Goal: Task Accomplishment & Management: Use online tool/utility

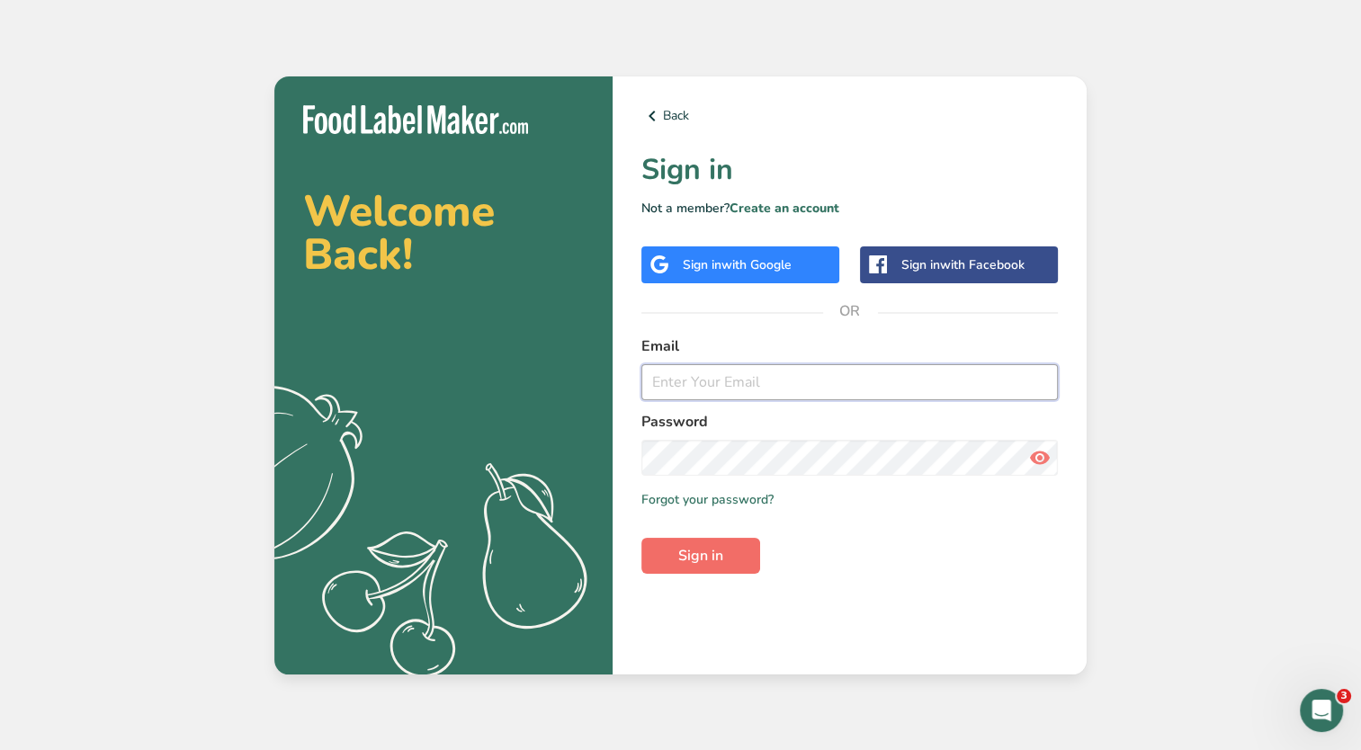
type input "[PERSON_NAME][EMAIL_ADDRESS][DOMAIN_NAME]"
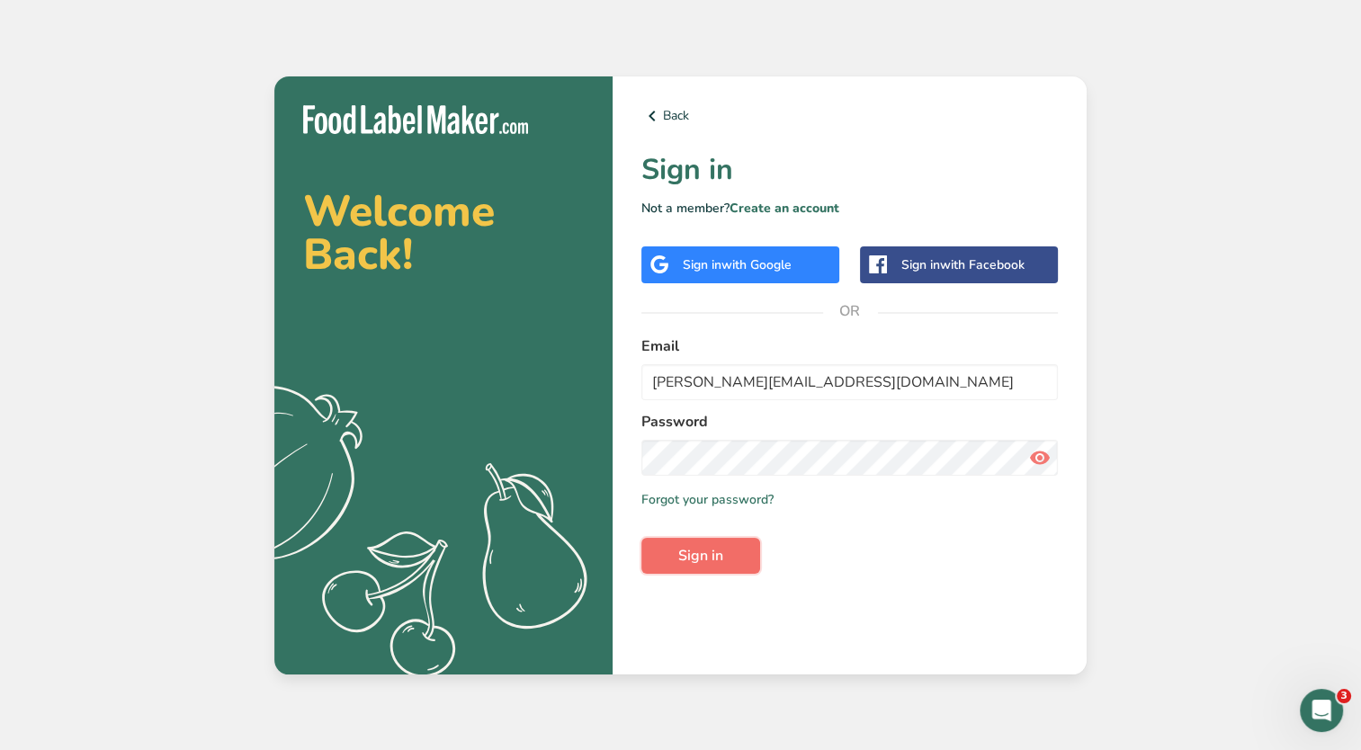
click at [707, 556] on span "Sign in" at bounding box center [700, 556] width 45 height 22
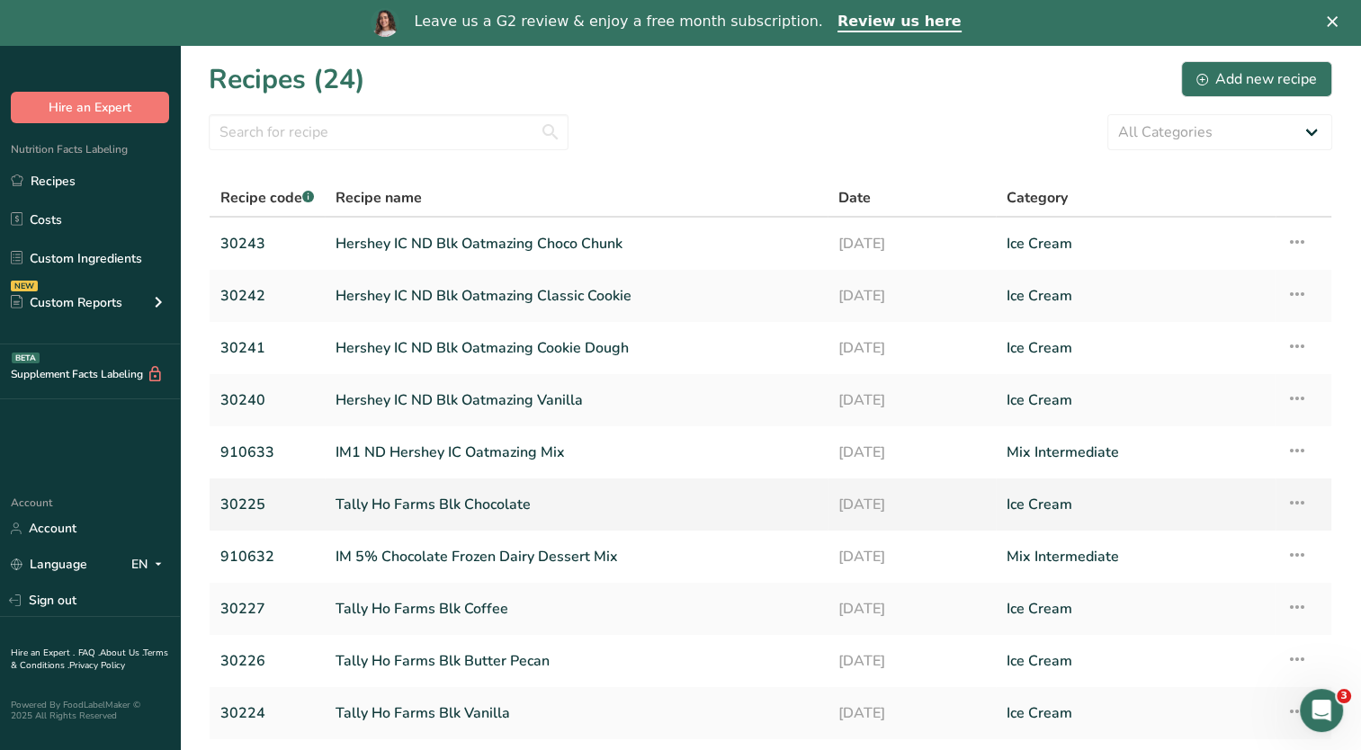
click at [573, 501] on link "Tally Ho Farms Blk Chocolate" at bounding box center [576, 505] width 481 height 38
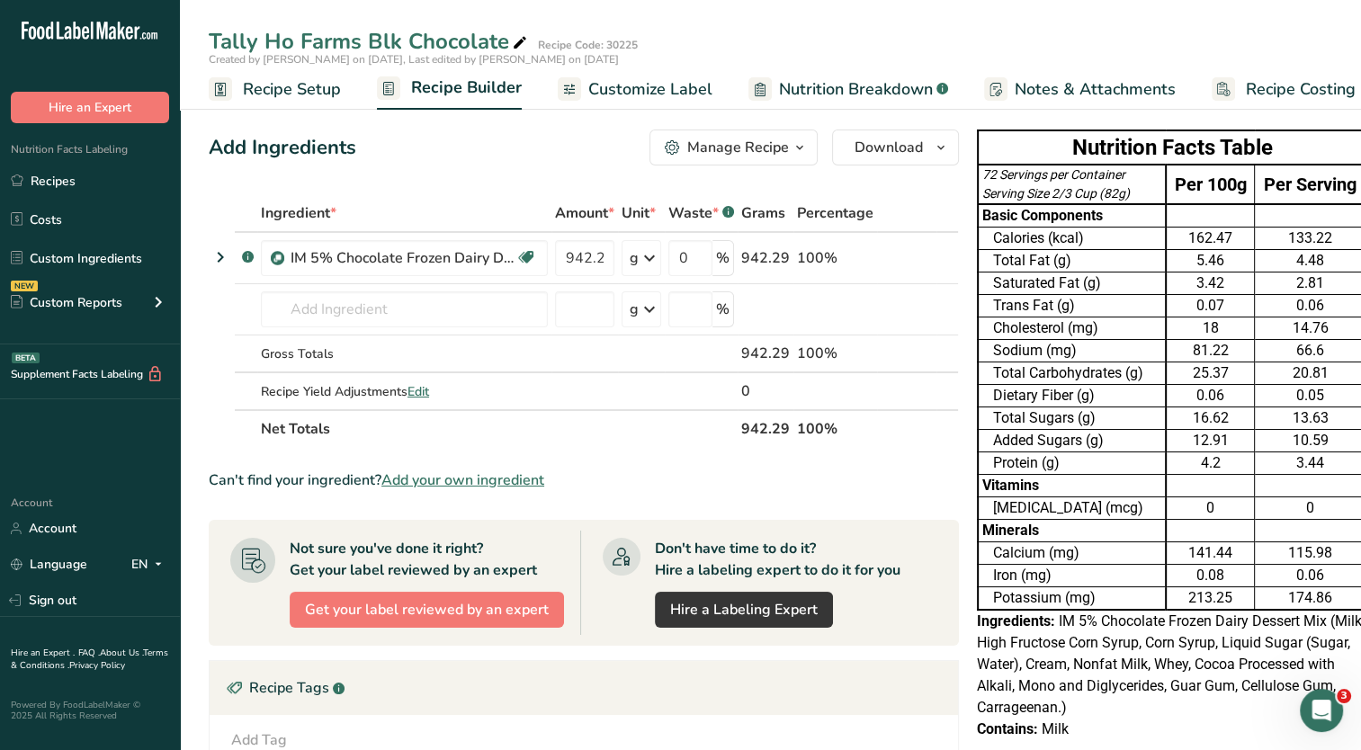
click at [662, 90] on span "Customize Label" at bounding box center [650, 89] width 124 height 24
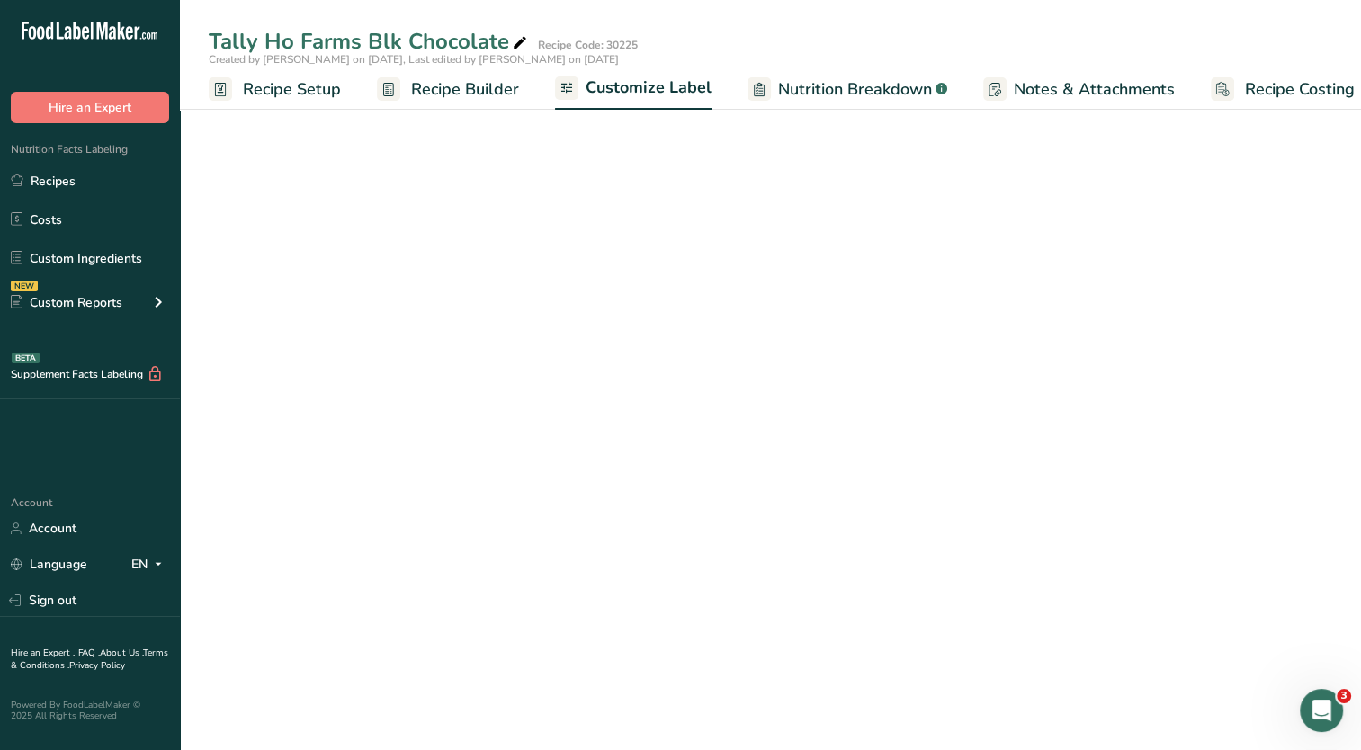
scroll to position [0, 22]
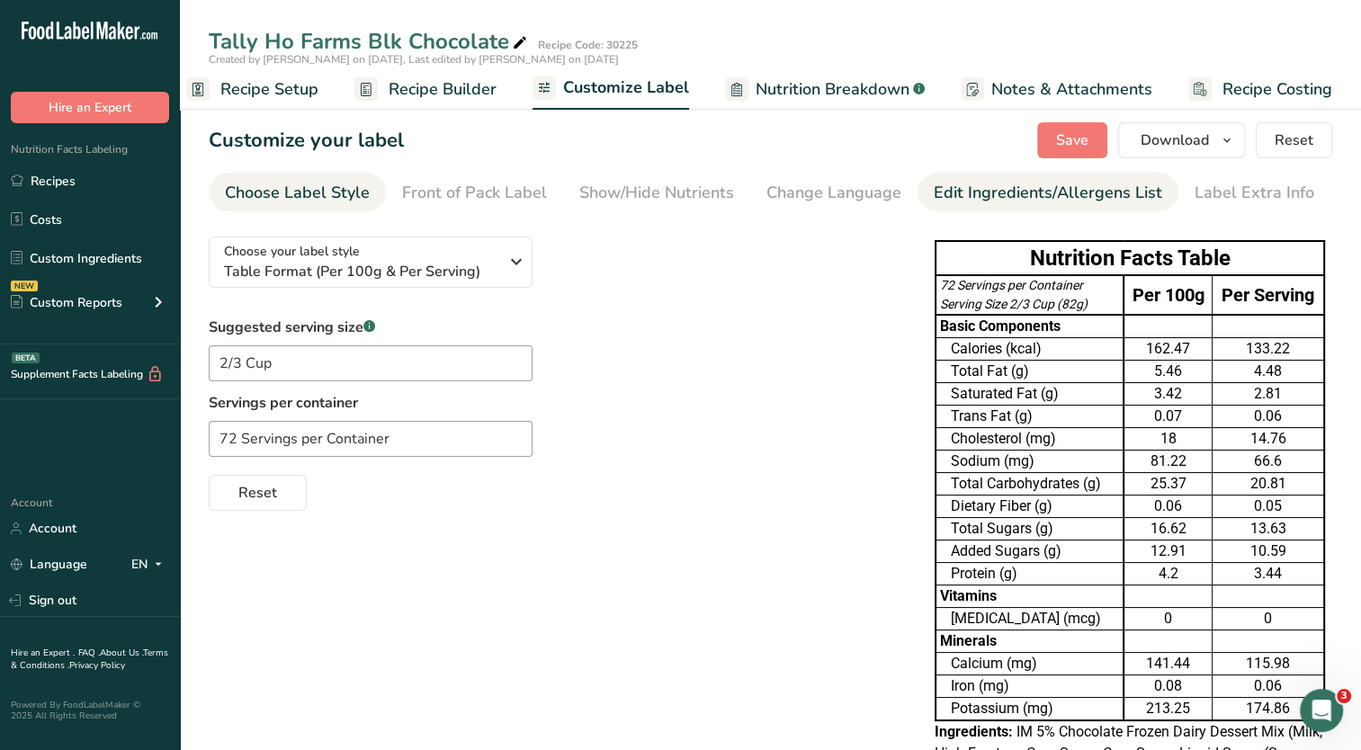
click at [1061, 199] on div "Edit Ingredients/Allergens List" at bounding box center [1048, 193] width 228 height 24
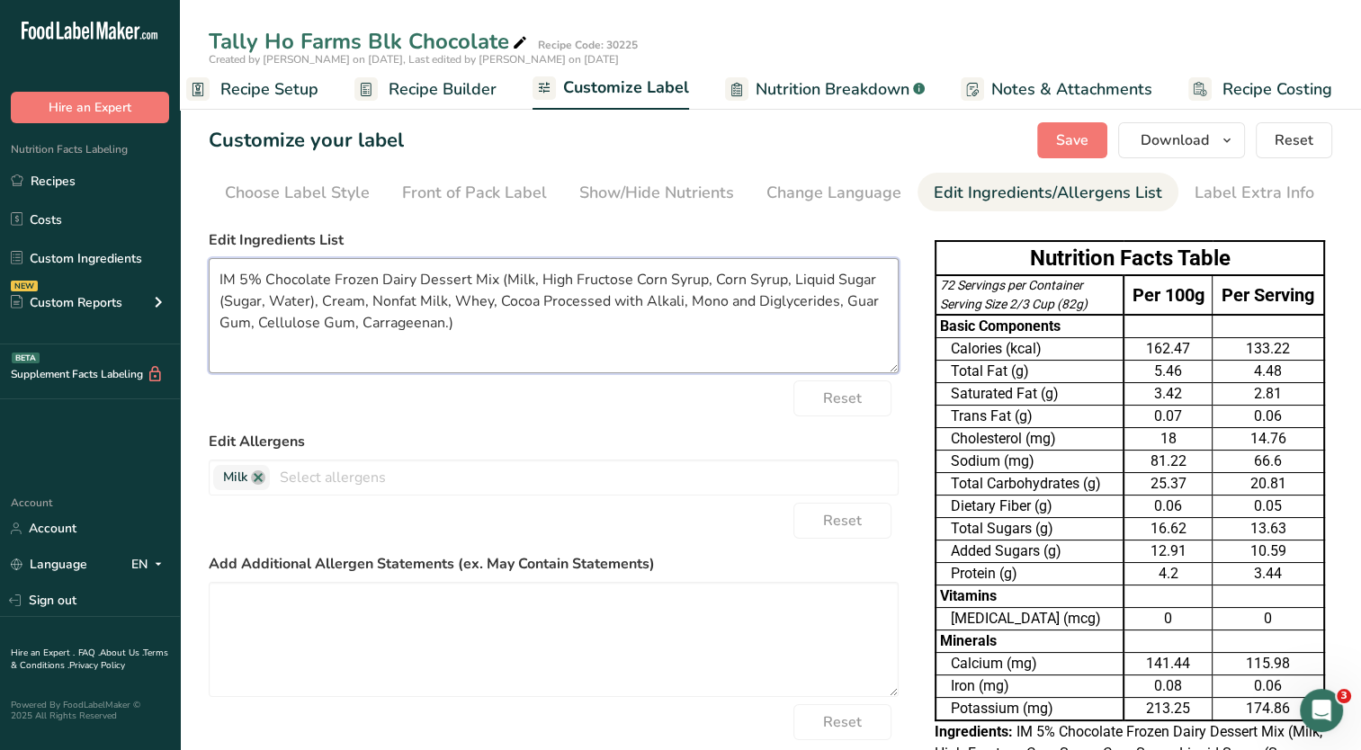
drag, startPoint x: 480, startPoint y: 278, endPoint x: 194, endPoint y: 278, distance: 286.0
click at [194, 278] on section "Customize your label Save Download Choose what to show on your downloaded label…" at bounding box center [770, 534] width 1181 height 880
click at [842, 300] on textarea "Milk, High Fructose Corn Syrup, Corn Syrup, Liquid Sugar (Sugar, Water), Cream,…" at bounding box center [554, 315] width 690 height 115
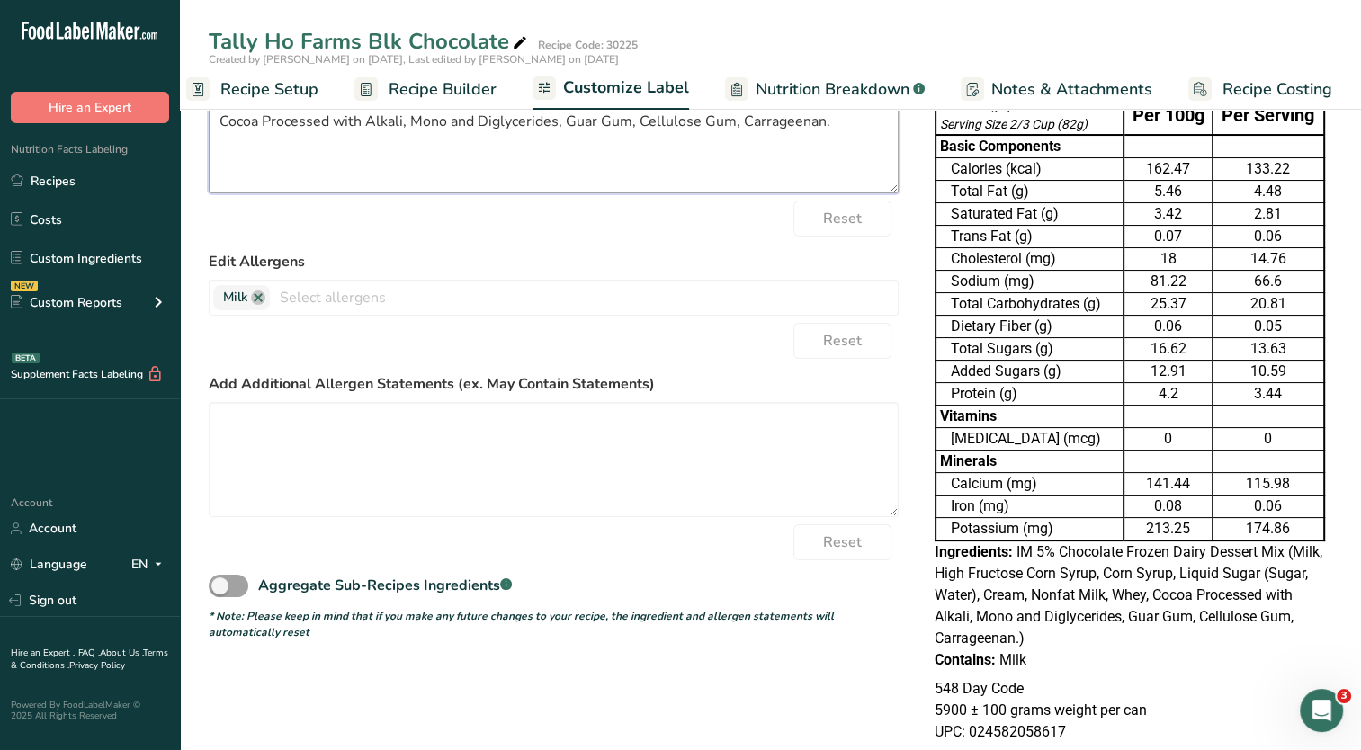
scroll to position [0, 0]
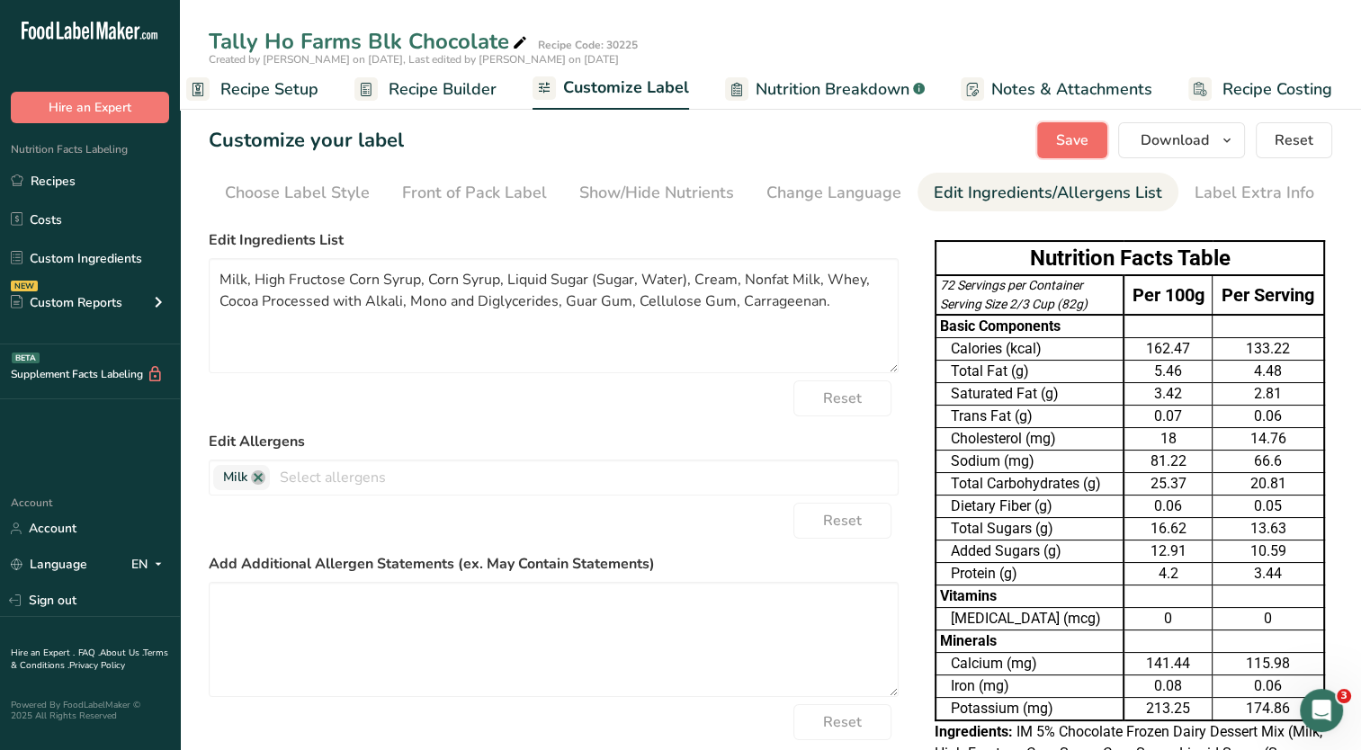
click at [1072, 132] on span "Save" at bounding box center [1072, 141] width 32 height 22
click at [1220, 134] on span "button" at bounding box center [1227, 141] width 22 height 22
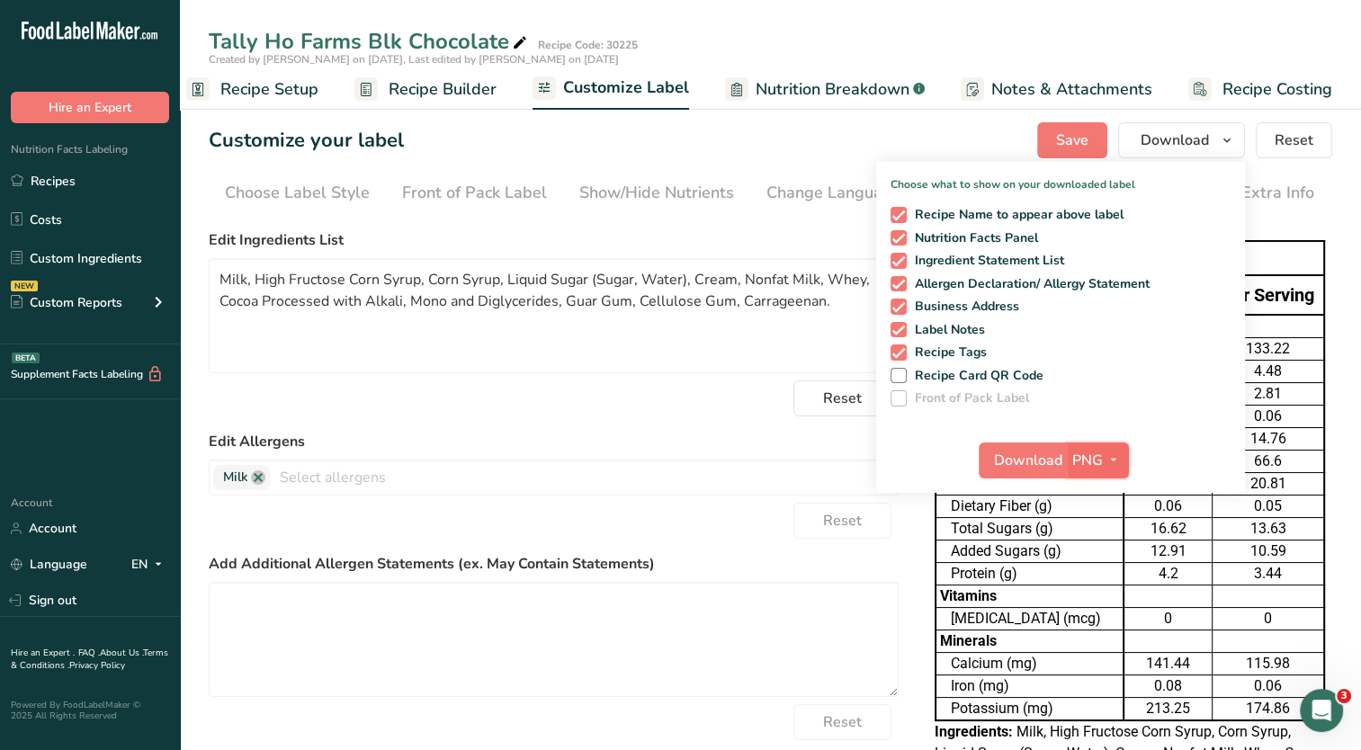
click at [1119, 457] on icon "button" at bounding box center [1113, 460] width 14 height 22
click at [1110, 581] on link "PDF" at bounding box center [1100, 586] width 58 height 30
click at [1046, 461] on span "Download" at bounding box center [1029, 461] width 68 height 22
click at [327, 196] on div "Choose Label Style" at bounding box center [297, 193] width 145 height 24
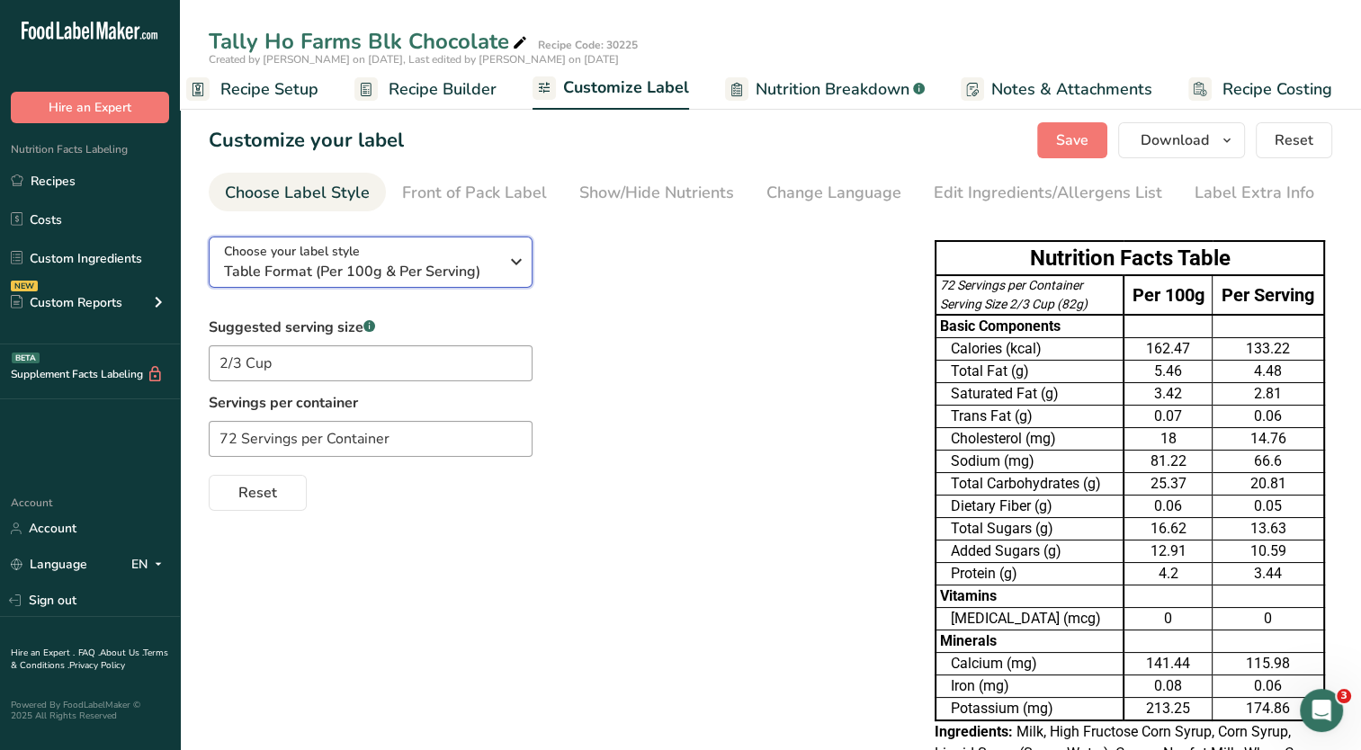
click at [456, 264] on span "Table Format (Per 100g & Per Serving)" at bounding box center [361, 272] width 274 height 22
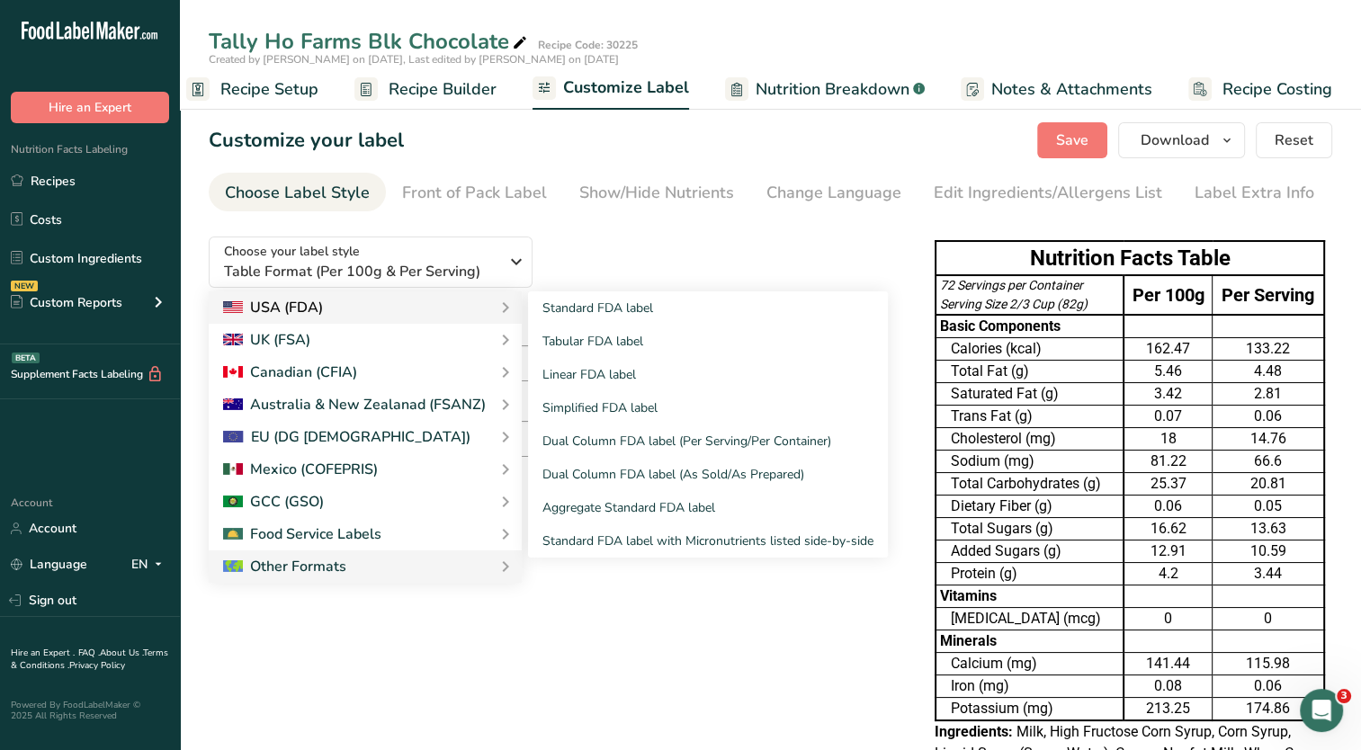
click at [416, 304] on div "USA (FDA)" at bounding box center [365, 308] width 284 height 22
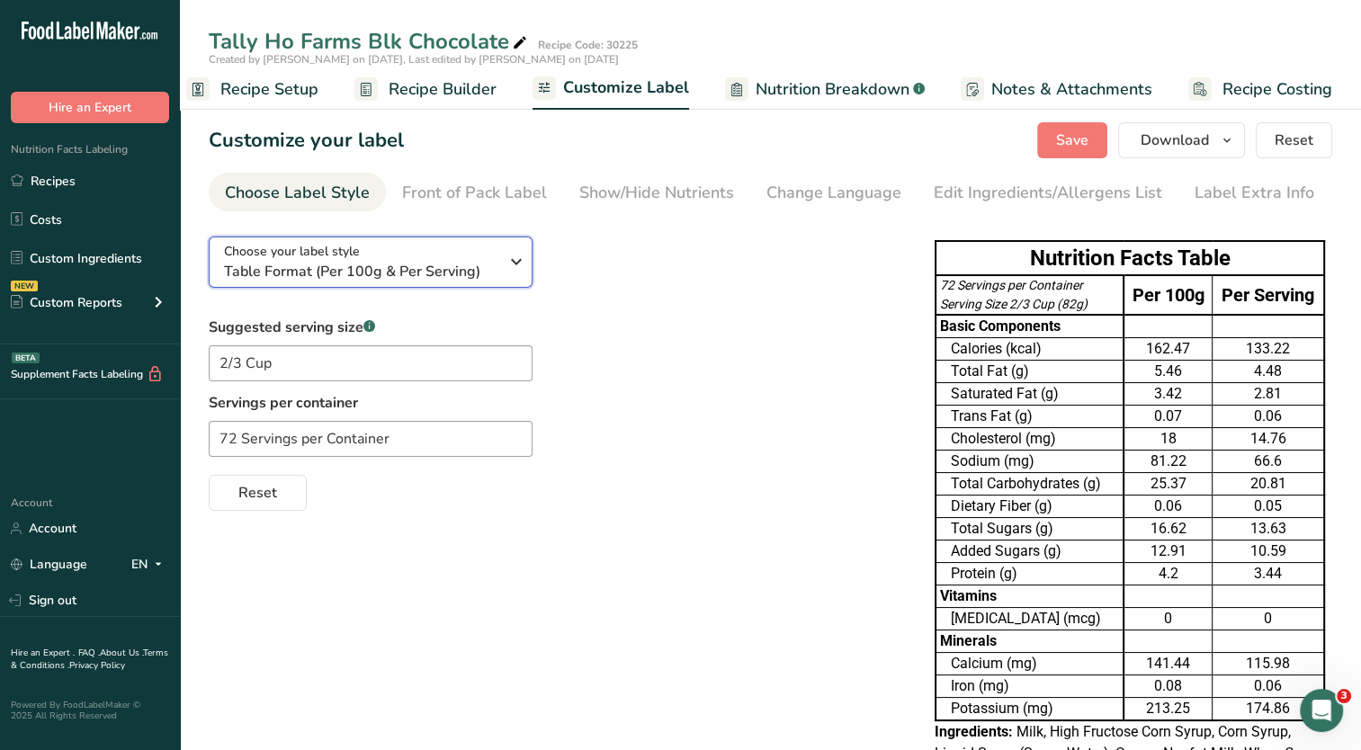
click at [486, 264] on span "Table Format (Per 100g & Per Serving)" at bounding box center [361, 272] width 274 height 22
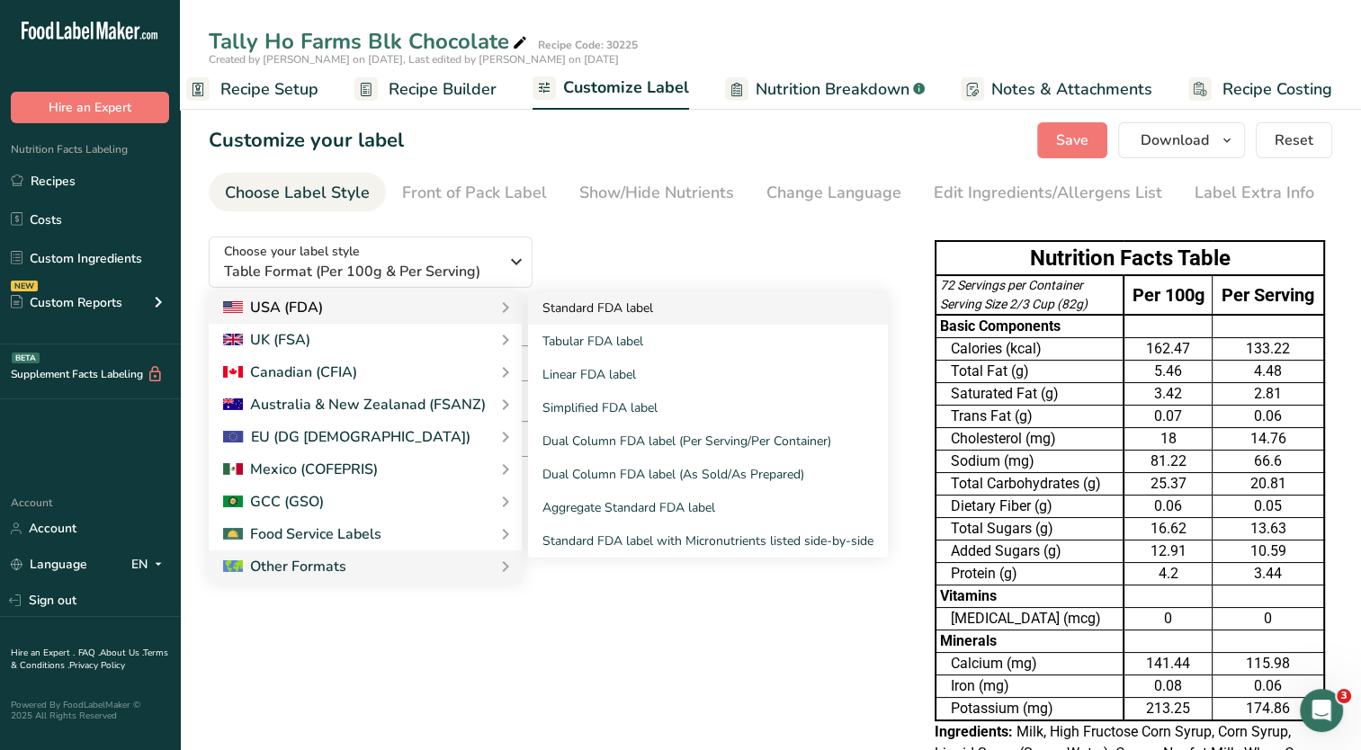
click at [561, 308] on link "Standard FDA label" at bounding box center [708, 307] width 360 height 33
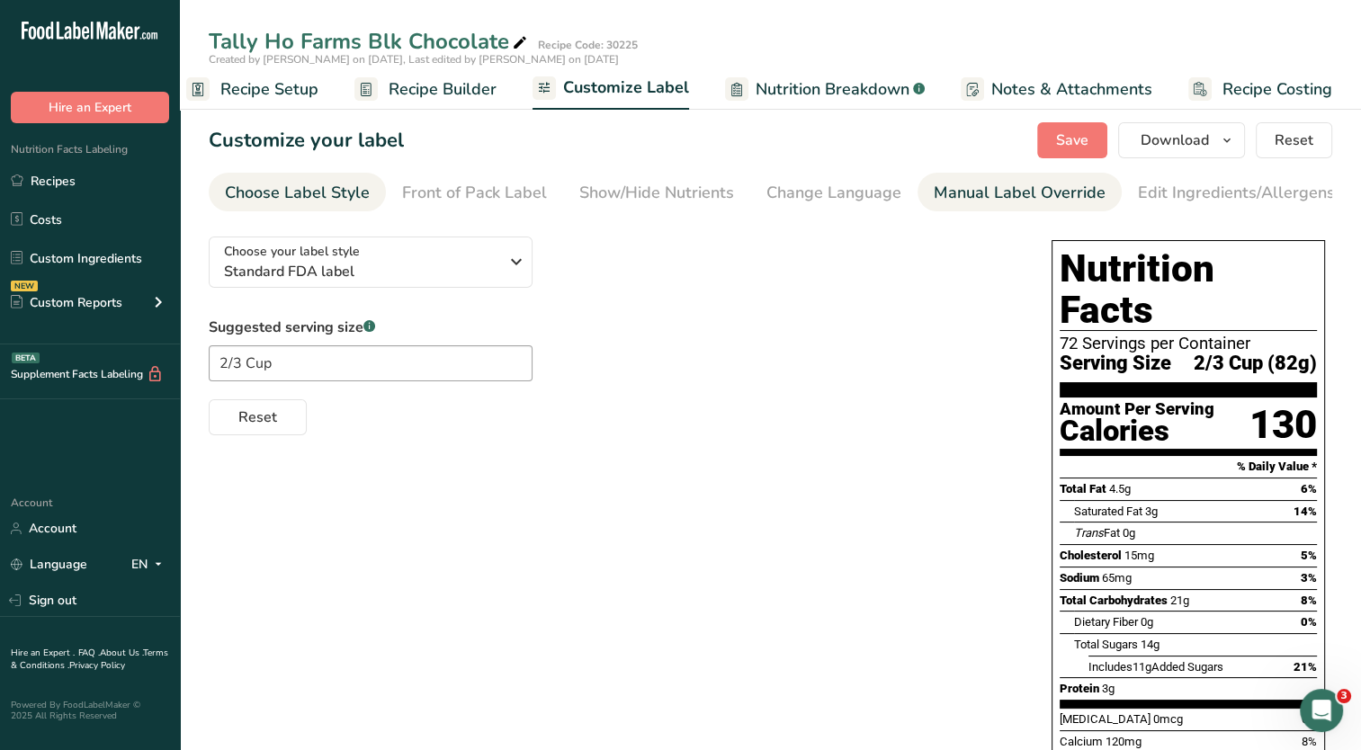
click at [1028, 207] on link "Manual Label Override" at bounding box center [1020, 193] width 172 height 40
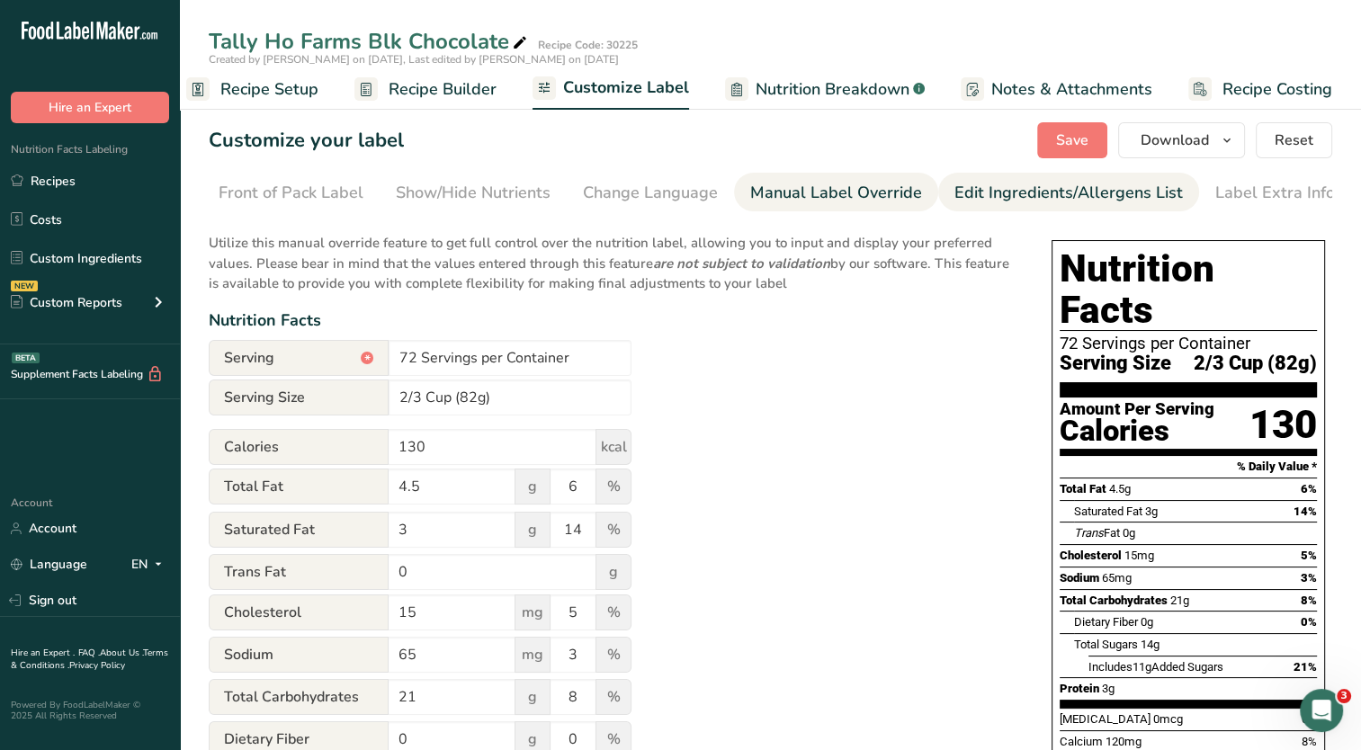
click at [1049, 205] on link "Edit Ingredients/Allergens List" at bounding box center [1068, 193] width 228 height 40
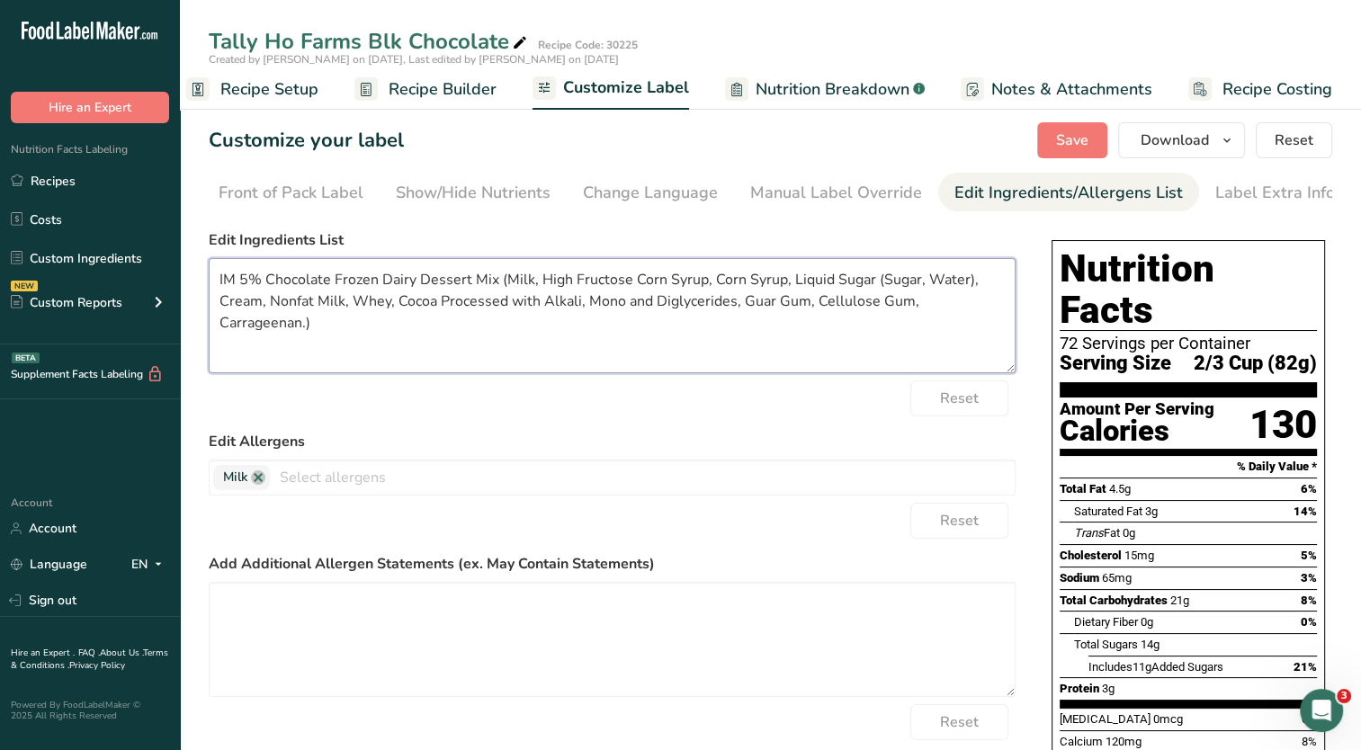
drag, startPoint x: 504, startPoint y: 282, endPoint x: 202, endPoint y: 282, distance: 301.3
click at [202, 282] on section "Customize your label Save Download Choose what to show on your downloaded label…" at bounding box center [770, 598] width 1181 height 1009
click at [776, 307] on textarea "Milk, High Fructose Corn Syrup, Corn Syrup, Liquid Sugar (Sugar, Water), Cream,…" at bounding box center [612, 315] width 807 height 115
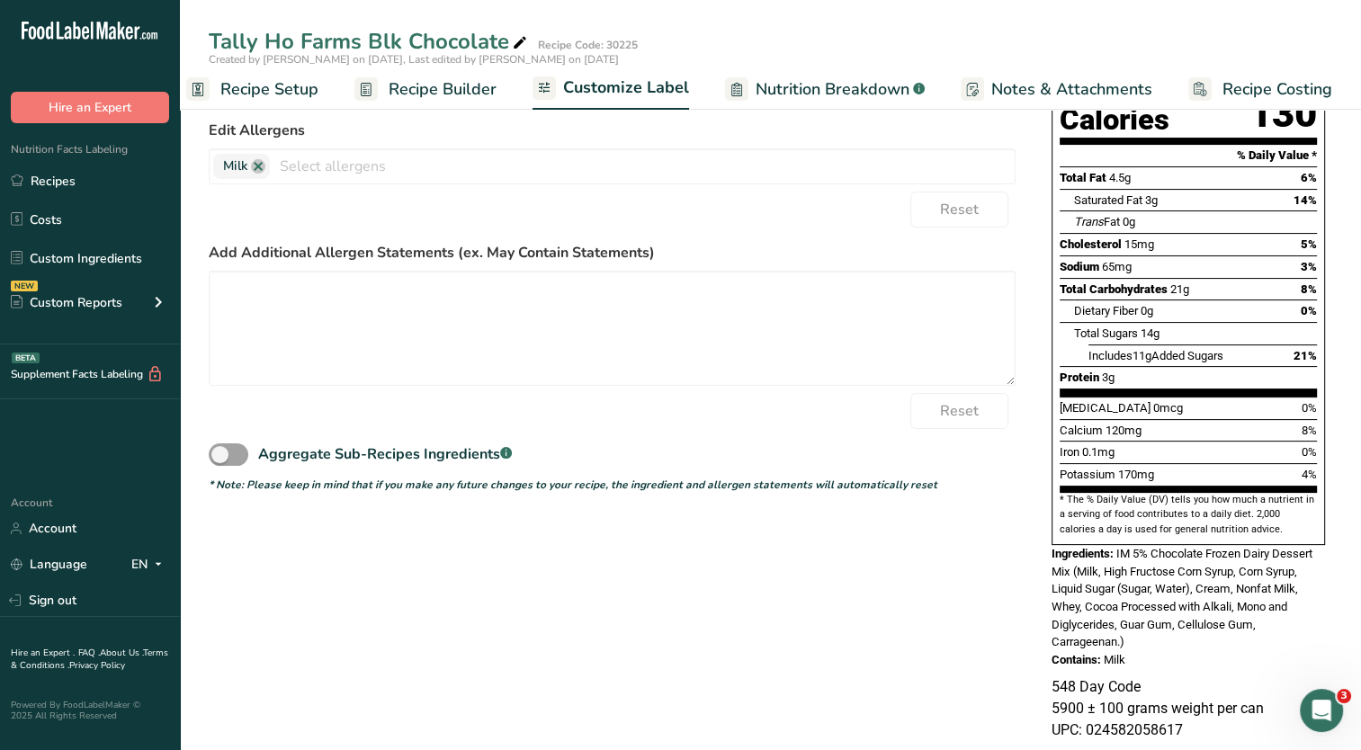
scroll to position [0, 0]
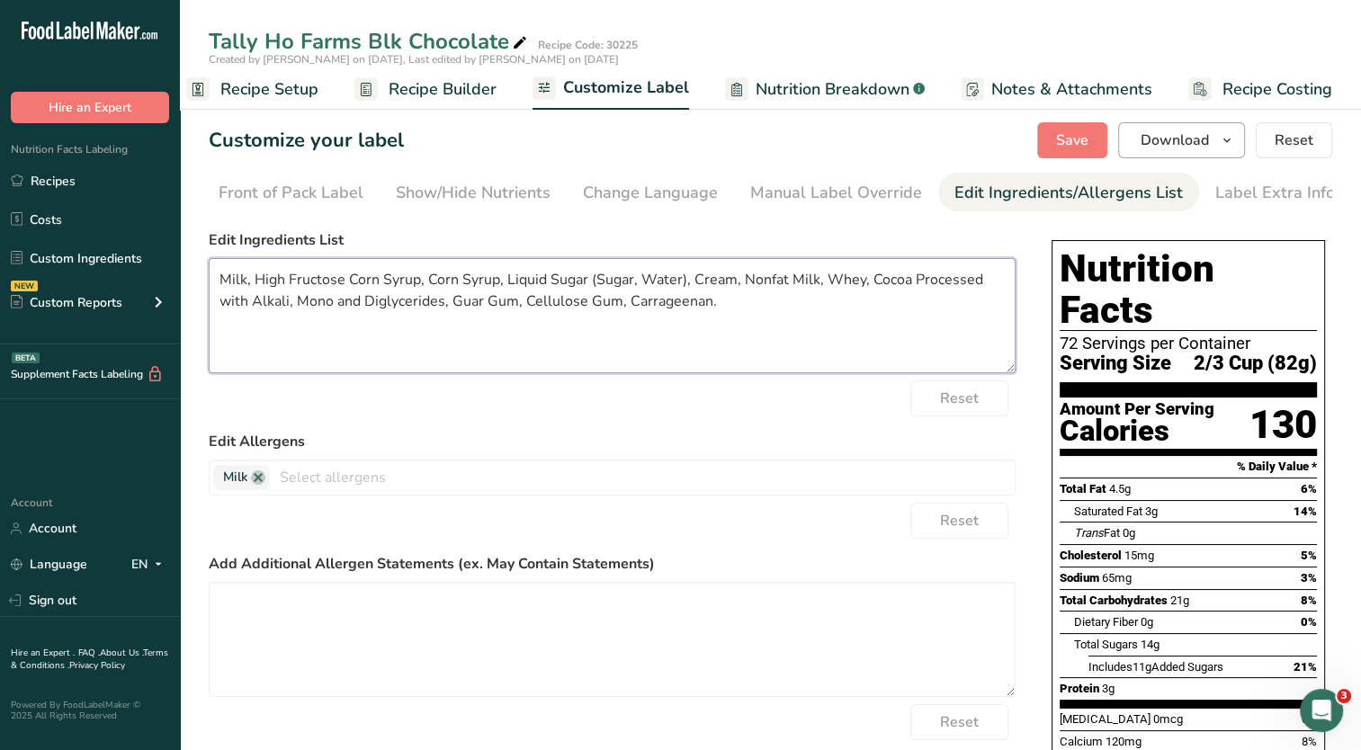
type textarea "Milk, High Fructose Corn Syrup, Corn Syrup, Liquid Sugar (Sugar, Water), Cream,…"
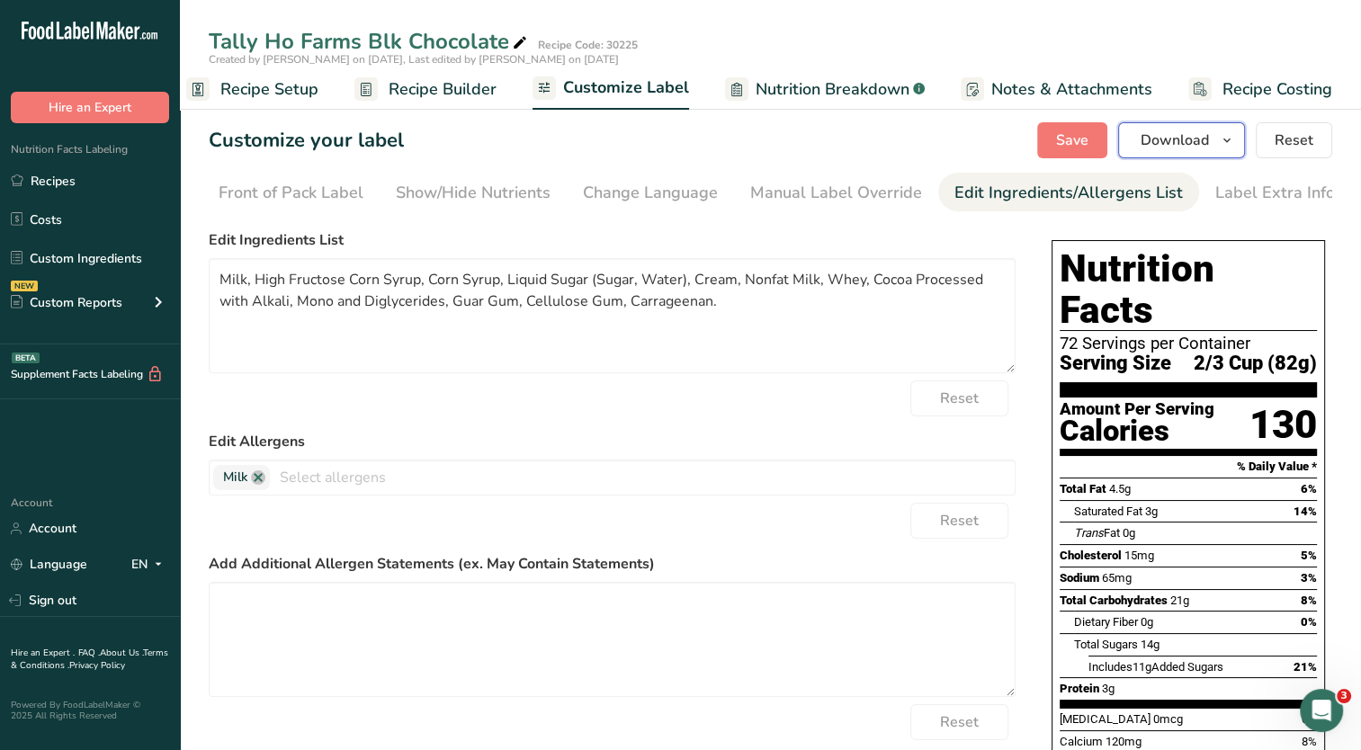
click at [1234, 142] on icon "button" at bounding box center [1227, 141] width 14 height 22
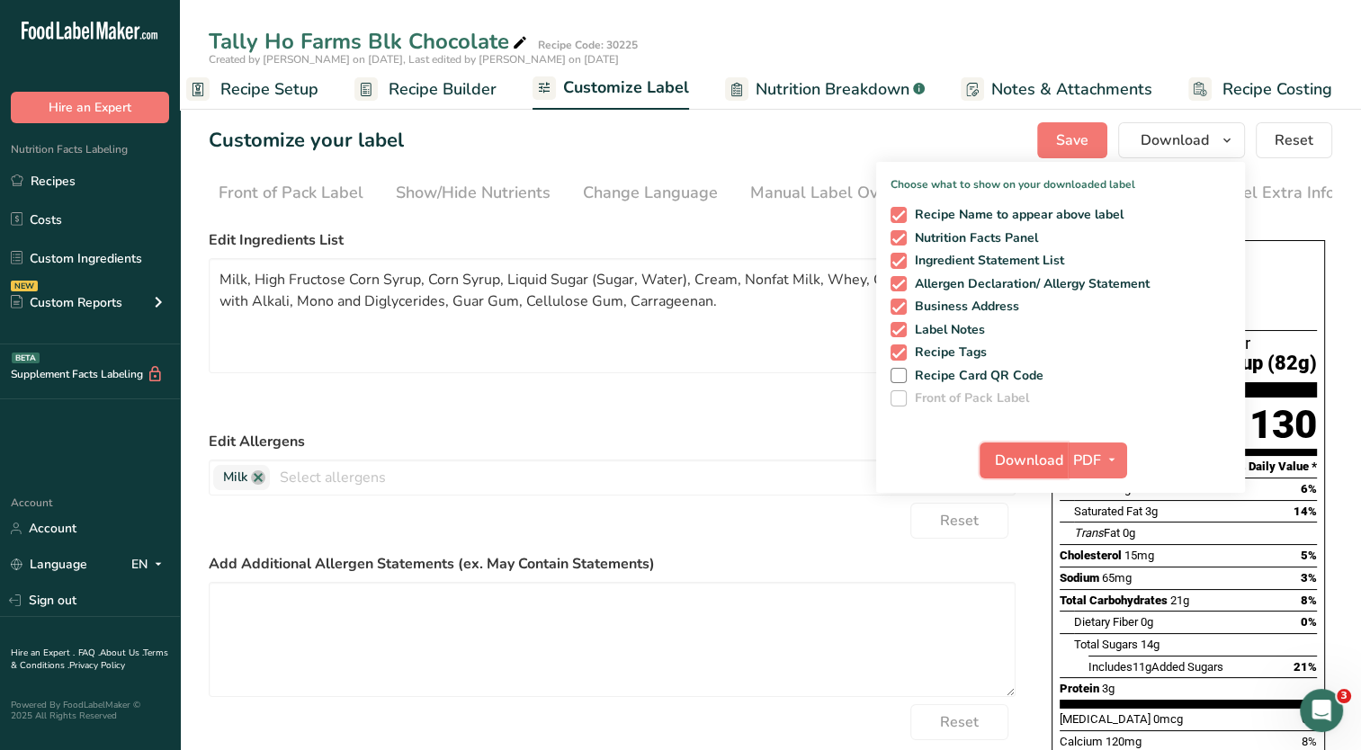
click at [1030, 458] on span "Download" at bounding box center [1029, 461] width 68 height 22
click at [1070, 142] on span "Save" at bounding box center [1072, 141] width 32 height 22
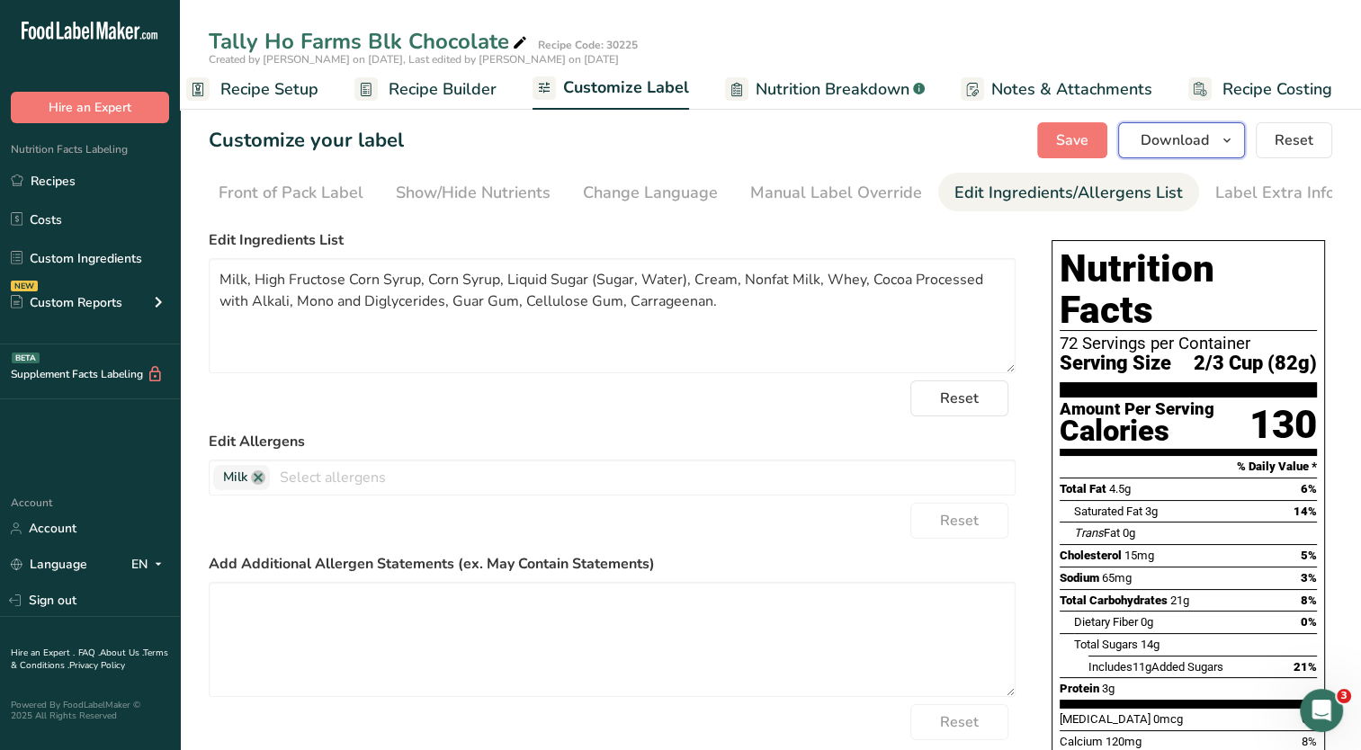
click at [1213, 131] on button "Download" at bounding box center [1181, 140] width 127 height 36
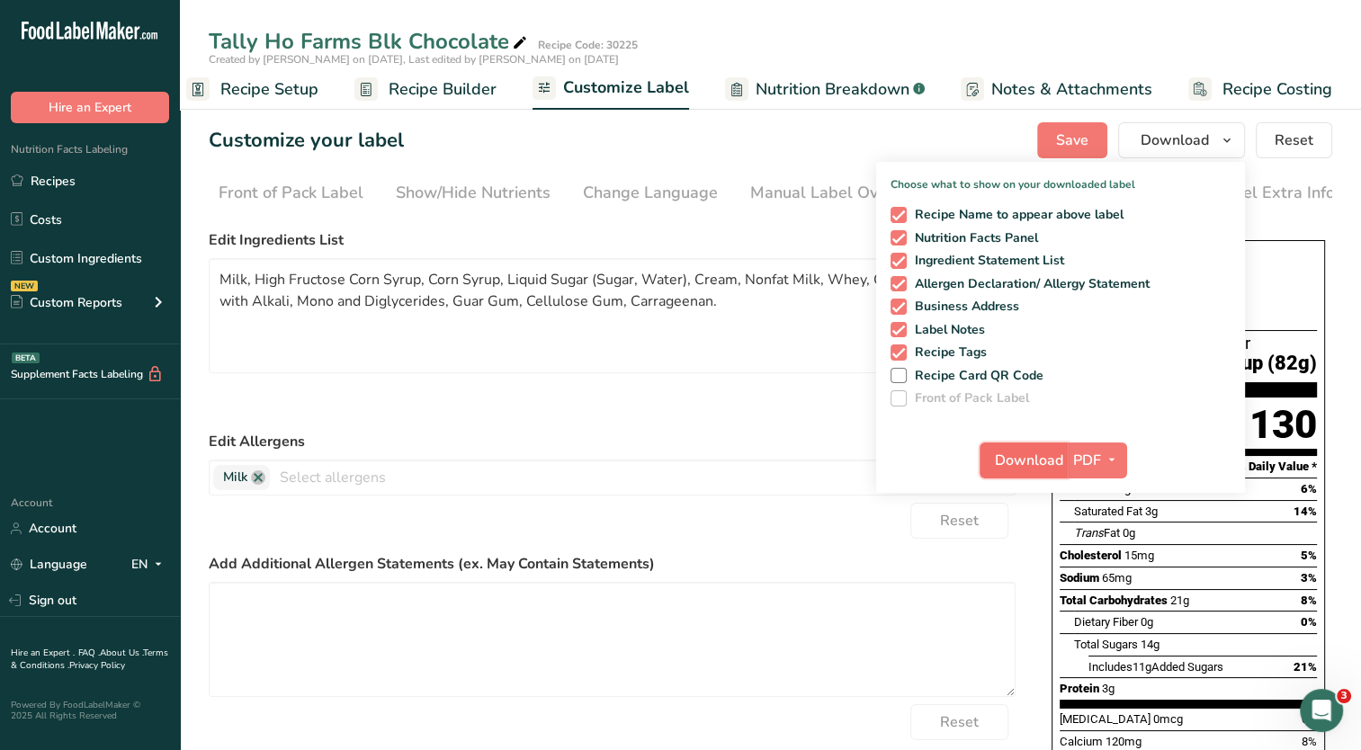
click at [1047, 454] on span "Download" at bounding box center [1029, 461] width 68 height 22
